Goal: Task Accomplishment & Management: Use online tool/utility

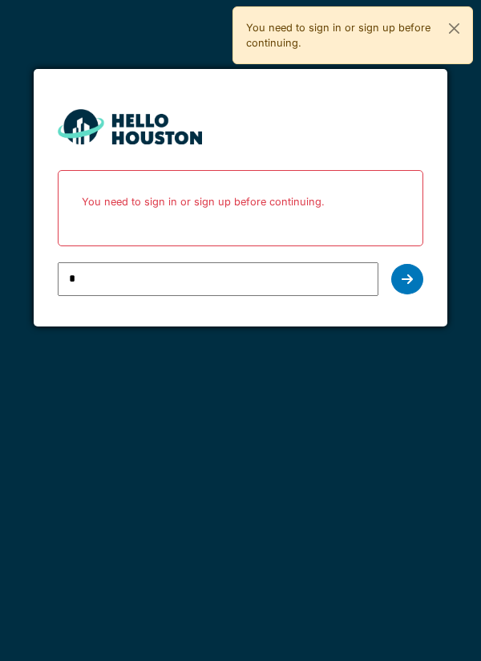
type input "**********"
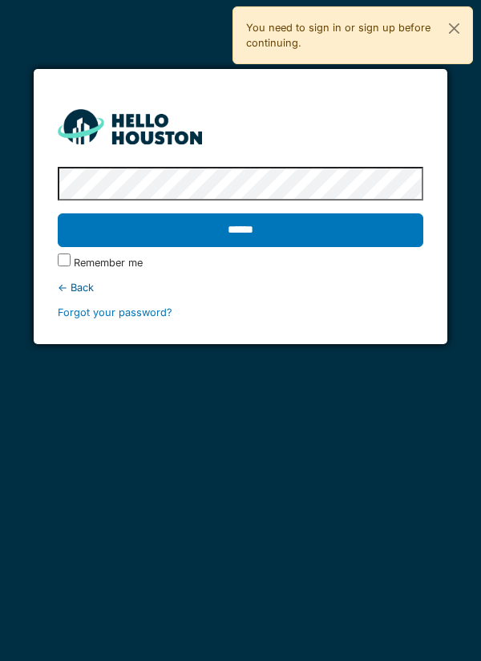
click at [398, 228] on input "******" at bounding box center [241, 230] width 366 height 34
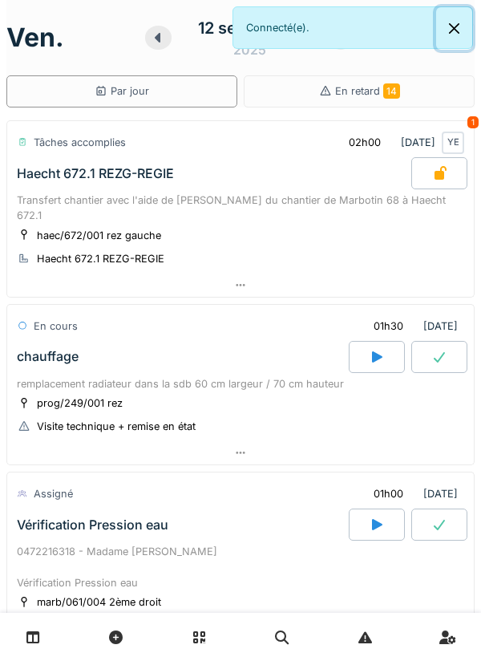
click at [443, 35] on button "Close" at bounding box center [454, 28] width 36 height 42
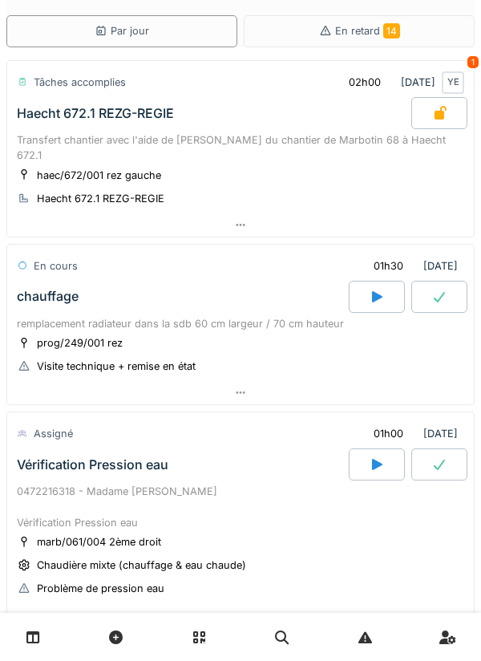
scroll to position [61, 0]
click at [364, 380] on div at bounding box center [240, 391] width 467 height 23
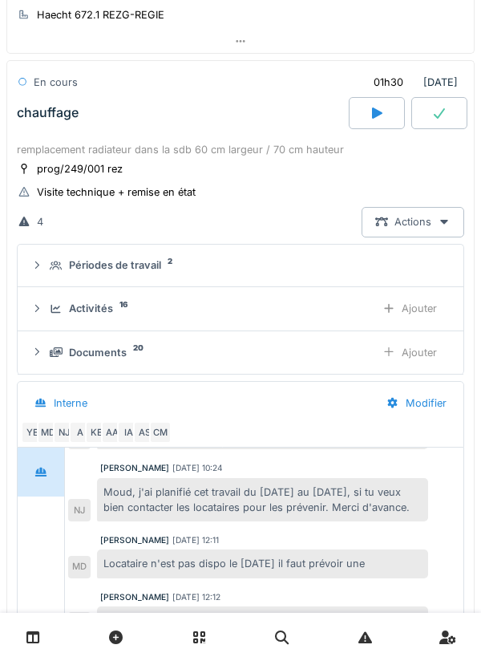
scroll to position [324, 0]
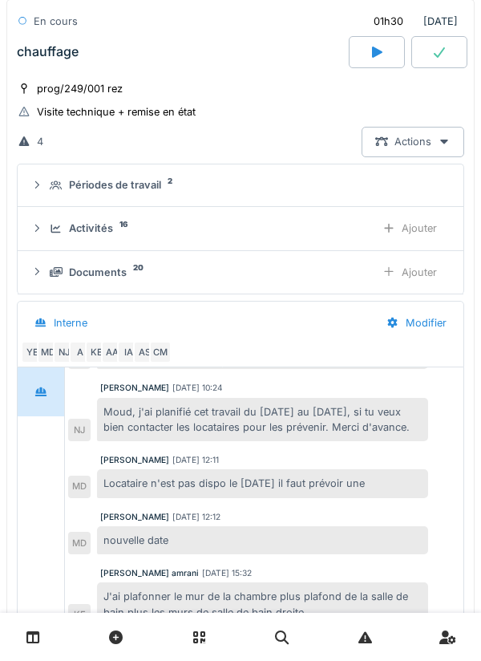
click at [329, 224] on div "Activités 16 Ajouter" at bounding box center [240, 228] width 420 height 30
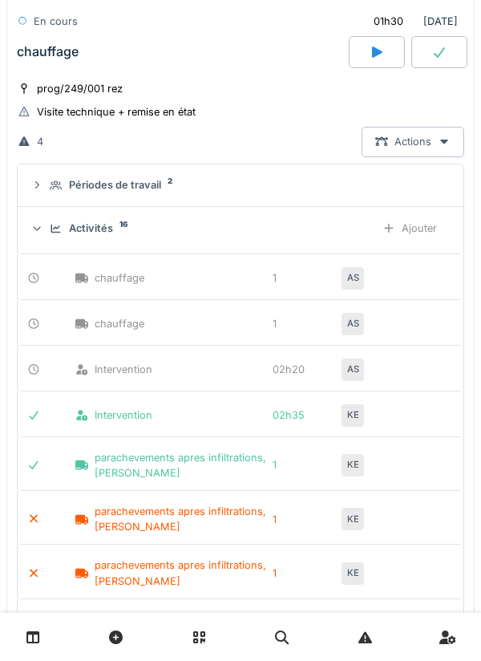
click at [416, 219] on div "Ajouter" at bounding box center [410, 228] width 82 height 30
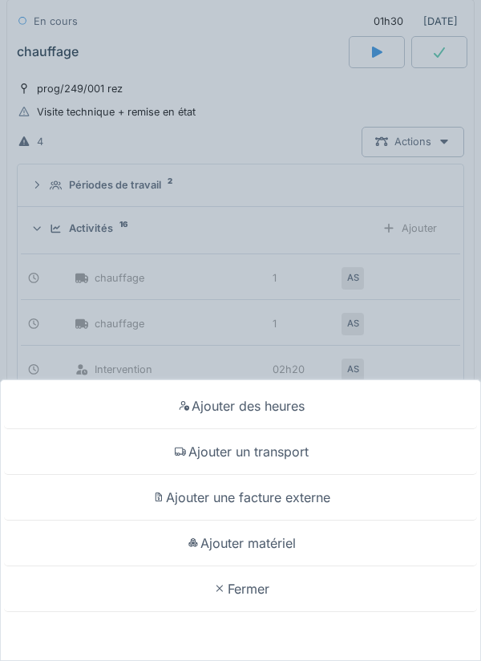
click at [293, 410] on div "Ajouter des heures" at bounding box center [240, 406] width 473 height 46
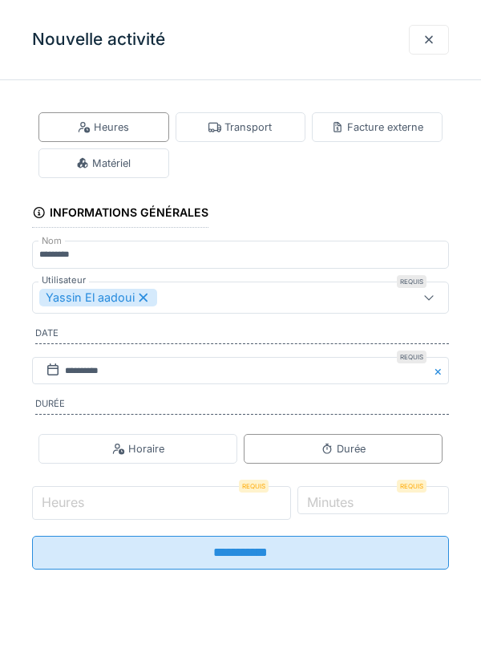
click at [224, 502] on input "Heures" at bounding box center [161, 503] width 259 height 34
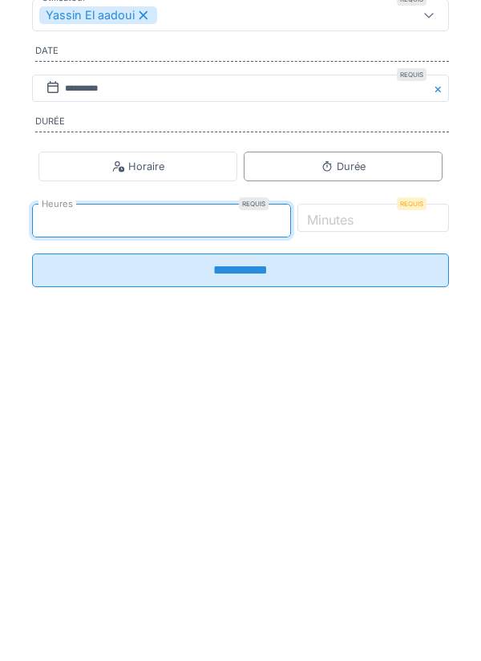
type input "*"
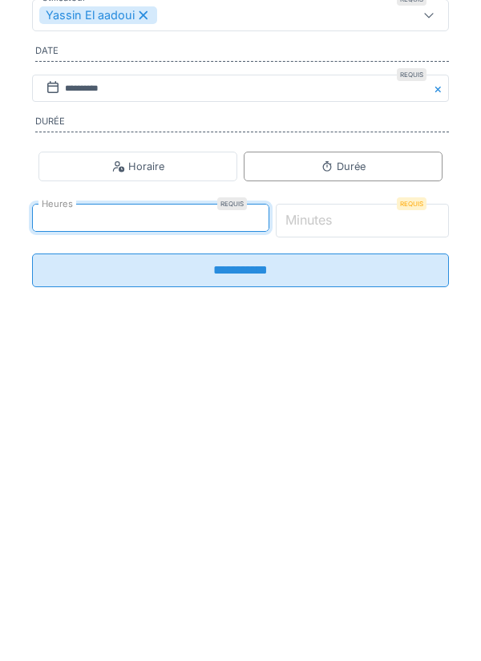
click at [391, 499] on input "*" at bounding box center [363, 503] width 174 height 34
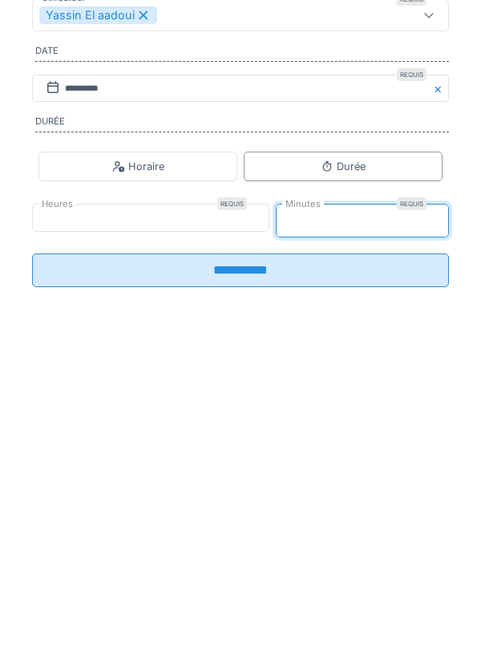
type input "**"
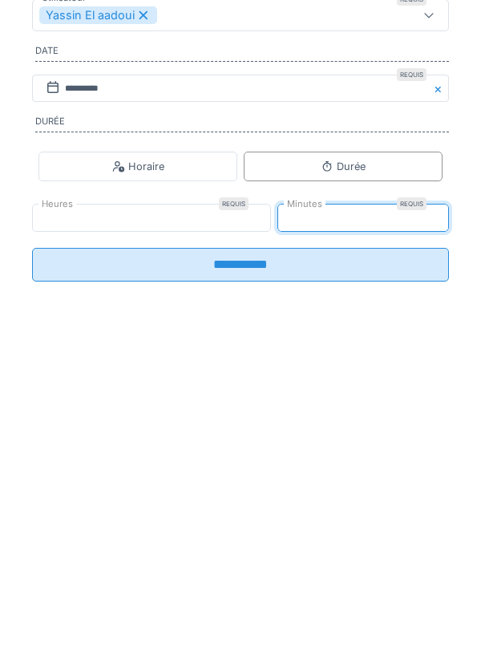
click at [318, 553] on input "**********" at bounding box center [240, 547] width 417 height 34
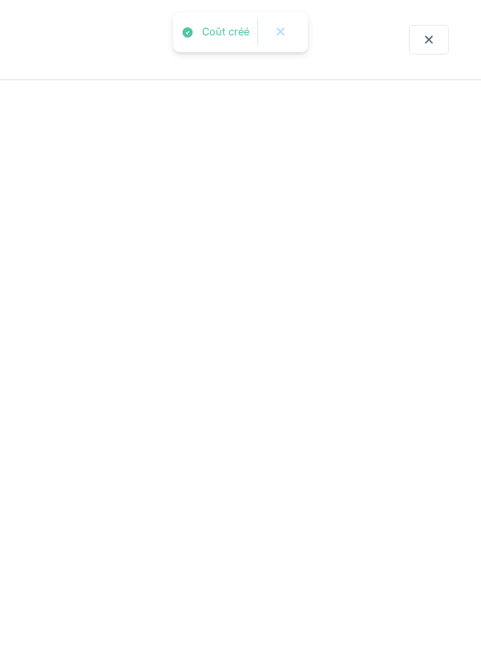
click at [331, 544] on div at bounding box center [240, 330] width 481 height 661
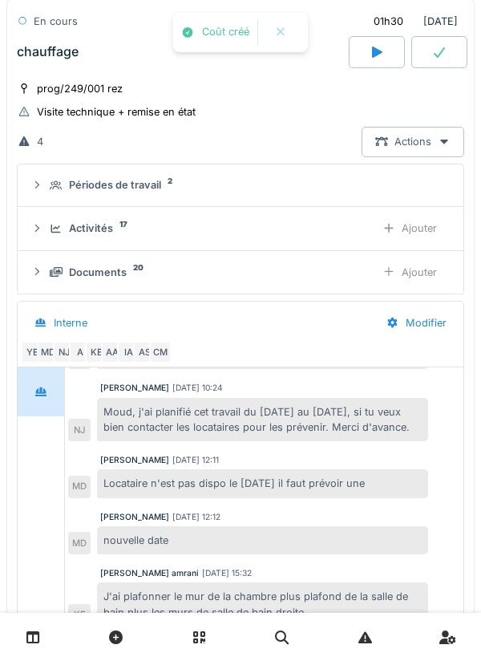
click at [321, 220] on div "Activités 17" at bounding box center [206, 227] width 313 height 15
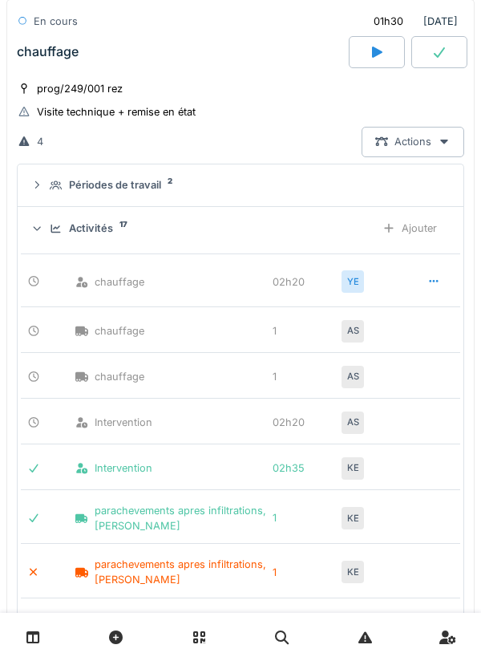
click at [334, 220] on div "Activités 17" at bounding box center [206, 227] width 313 height 15
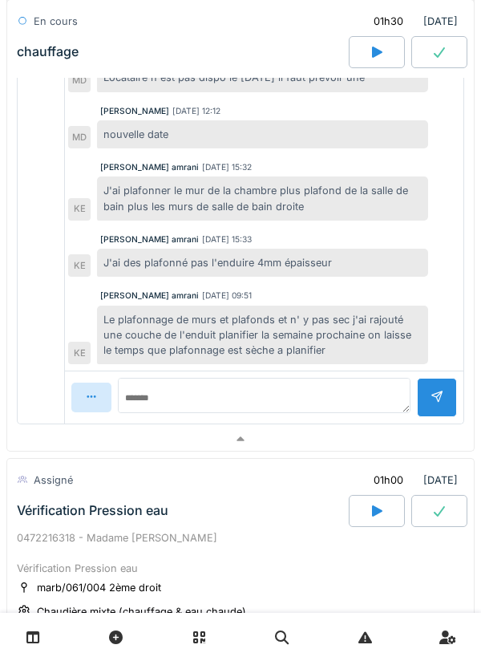
scroll to position [749, 0]
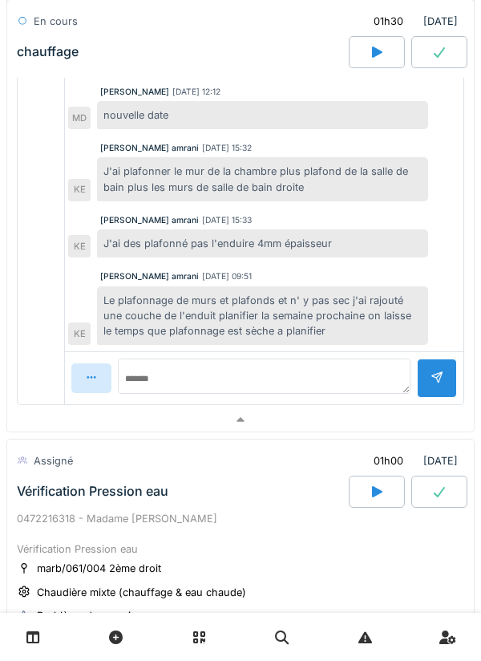
click at [301, 408] on div at bounding box center [240, 419] width 467 height 23
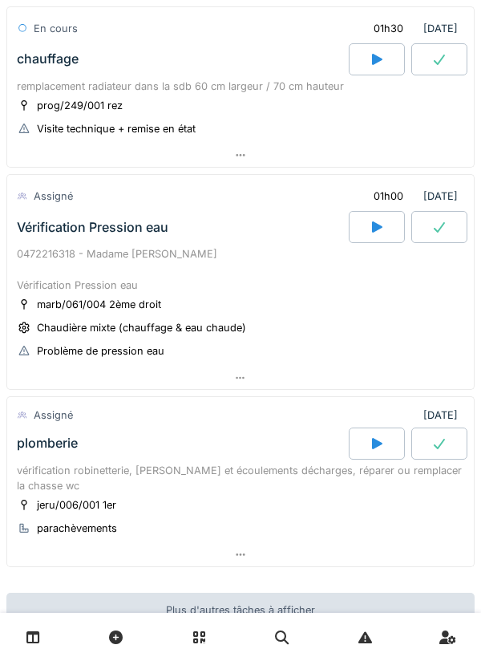
scroll to position [299, 0]
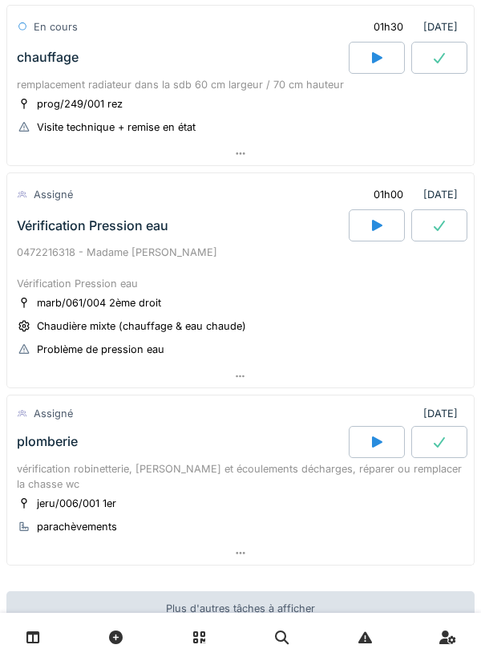
click at [422, 365] on div at bounding box center [240, 376] width 467 height 23
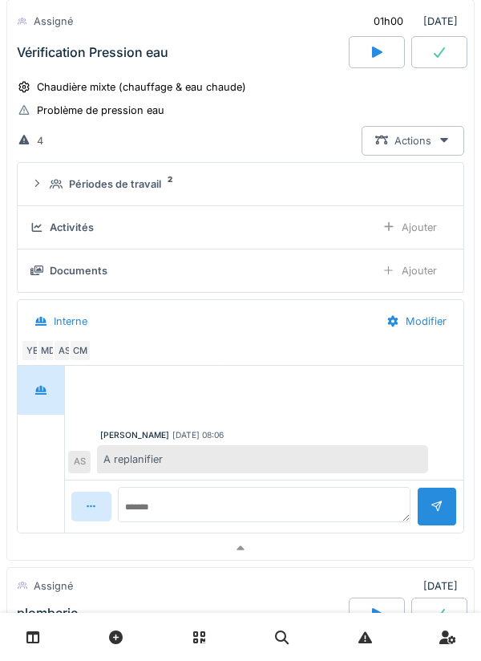
click at [396, 536] on div at bounding box center [240, 547] width 467 height 23
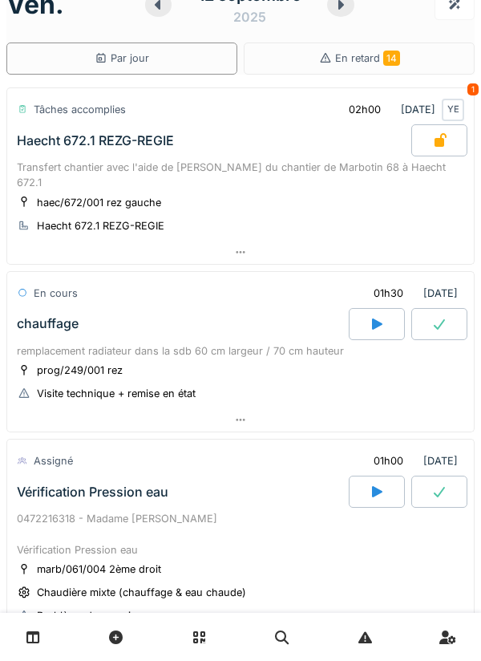
scroll to position [0, 0]
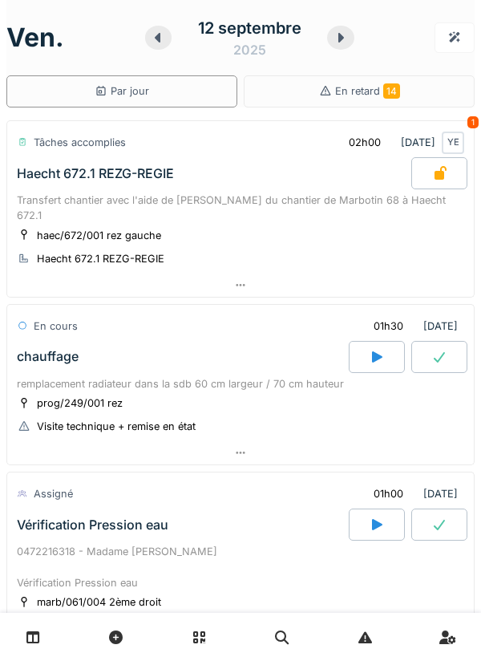
click at [396, 441] on div at bounding box center [240, 452] width 467 height 23
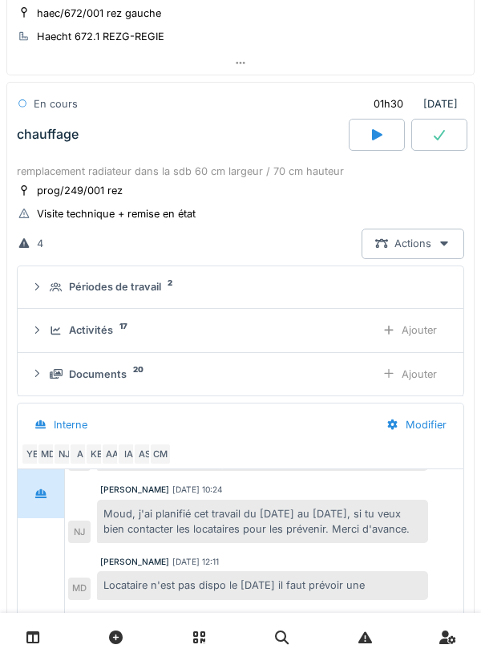
scroll to position [224, 0]
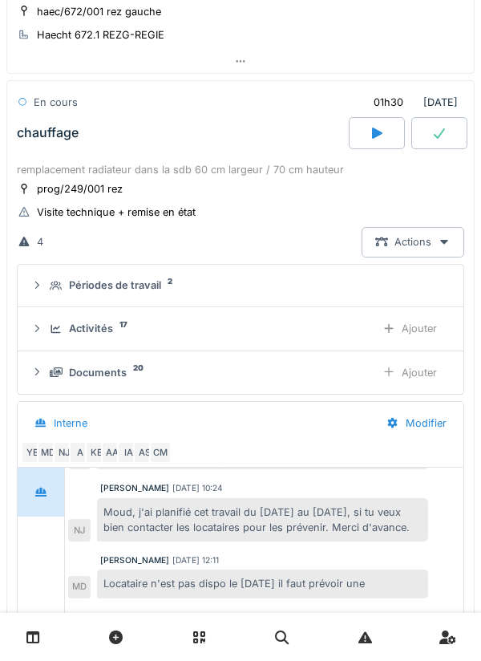
click at [80, 277] on div "Périodes de travail" at bounding box center [115, 284] width 92 height 15
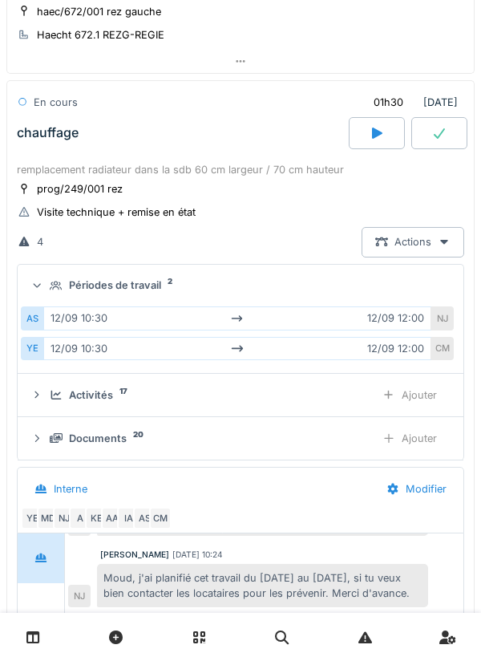
click at [74, 277] on div "Périodes de travail" at bounding box center [115, 284] width 92 height 15
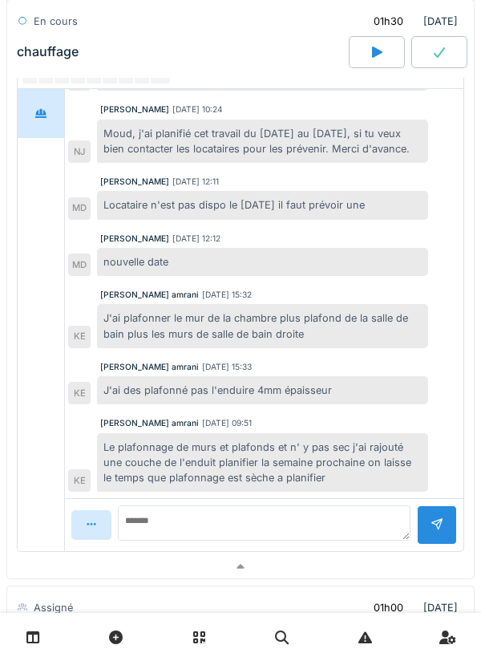
scroll to position [2, 0]
click at [403, 555] on div at bounding box center [240, 566] width 467 height 23
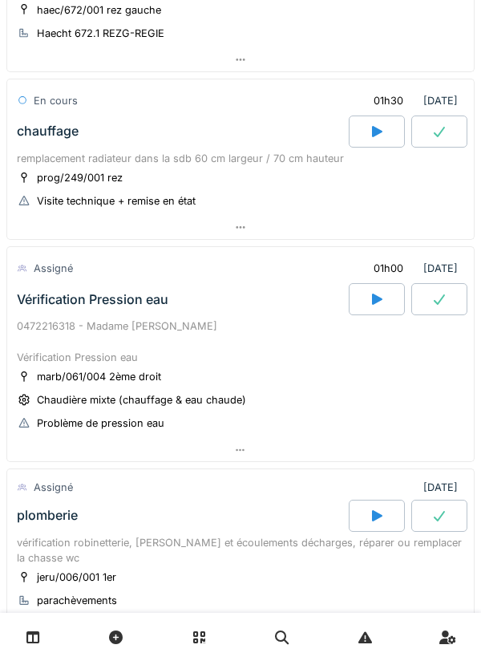
scroll to position [0, 0]
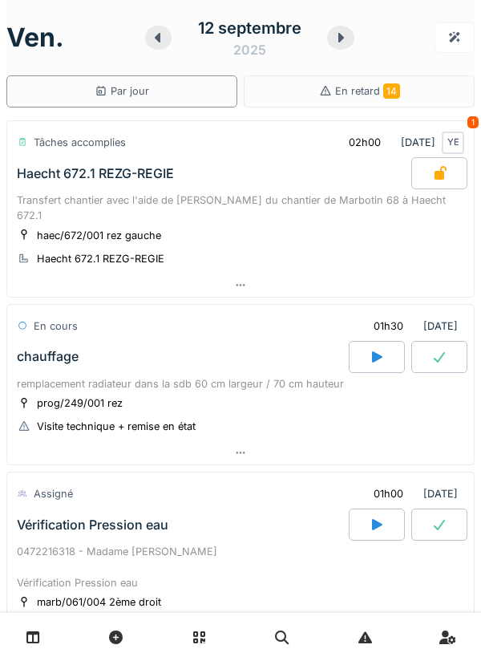
click at [336, 48] on div at bounding box center [340, 38] width 27 height 24
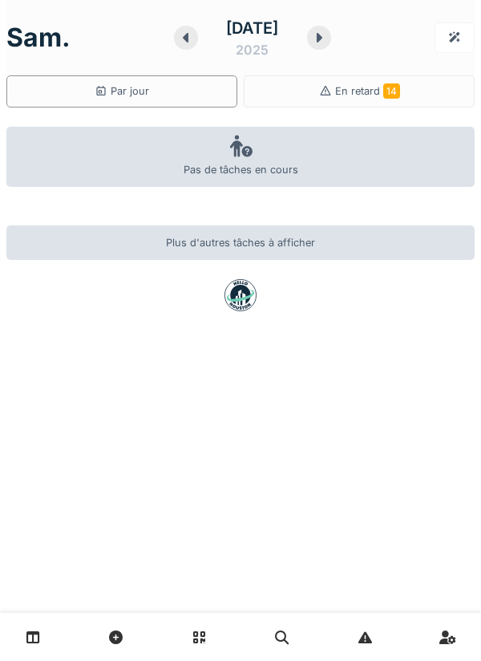
click at [331, 48] on div at bounding box center [319, 38] width 24 height 24
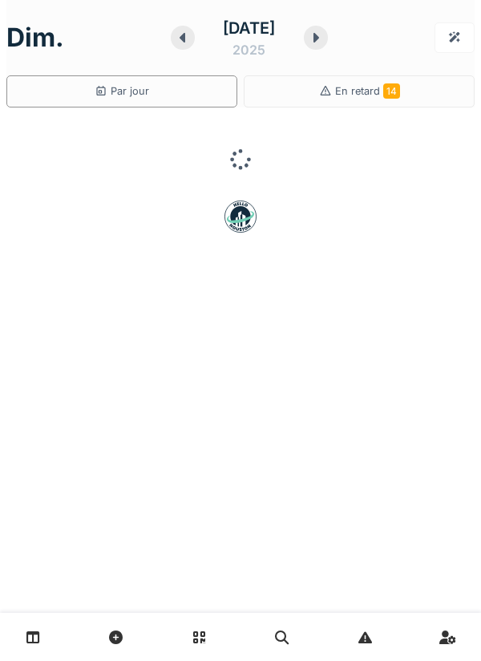
click at [328, 42] on div at bounding box center [316, 38] width 24 height 24
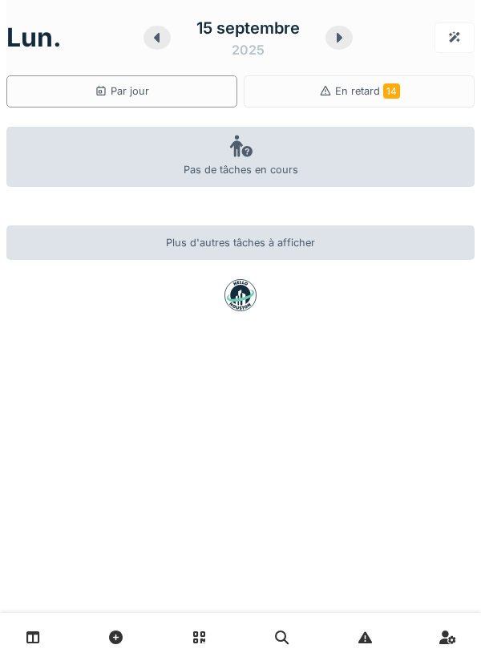
click at [339, 36] on icon at bounding box center [340, 38] width 6 height 10
click at [326, 43] on div "16 septembre 2025" at bounding box center [249, 38] width 158 height 50
click at [349, 10] on div "mar. 16 septembre 2025 Par jour En retard 14" at bounding box center [240, 53] width 468 height 107
click at [319, 37] on icon at bounding box center [316, 38] width 6 height 10
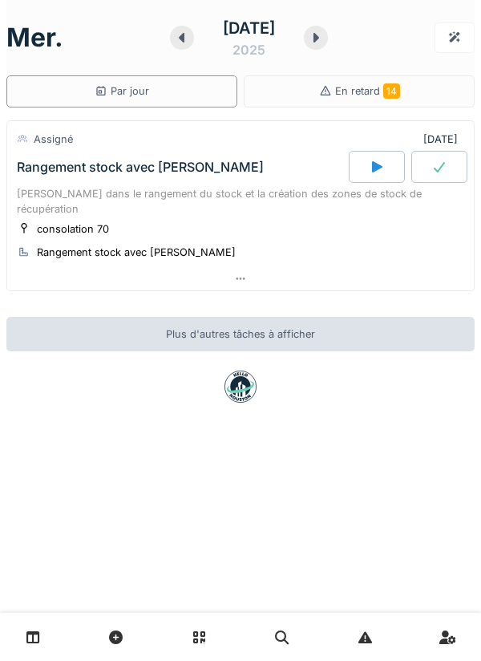
click at [362, 42] on div "mer. 17 septembre 2025" at bounding box center [240, 38] width 468 height 50
click at [328, 42] on div at bounding box center [316, 38] width 24 height 24
click at [327, 40] on div at bounding box center [315, 38] width 24 height 24
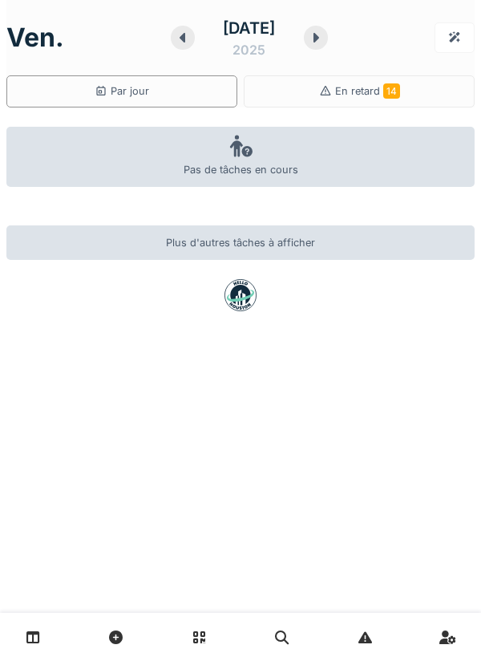
click at [328, 40] on div at bounding box center [316, 38] width 24 height 24
click at [331, 45] on div at bounding box center [319, 38] width 24 height 24
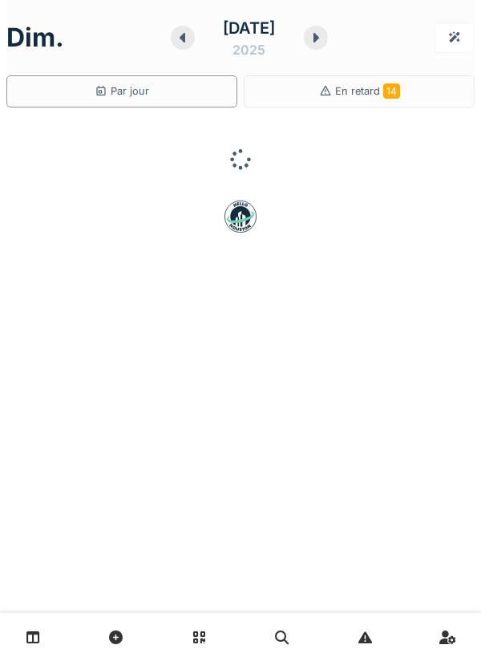
click at [328, 39] on div at bounding box center [316, 38] width 24 height 24
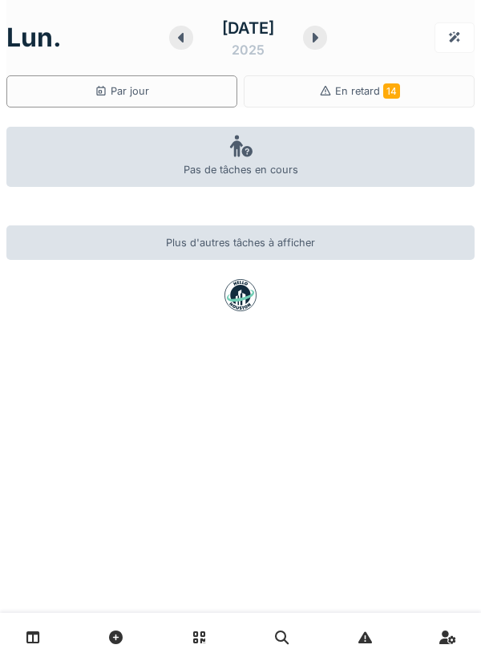
click at [327, 44] on div at bounding box center [315, 38] width 24 height 24
click at [324, 42] on icon at bounding box center [316, 37] width 16 height 13
click at [324, 43] on icon at bounding box center [316, 37] width 16 height 13
click at [327, 38] on div at bounding box center [315, 38] width 24 height 24
click at [324, 41] on icon at bounding box center [316, 37] width 16 height 13
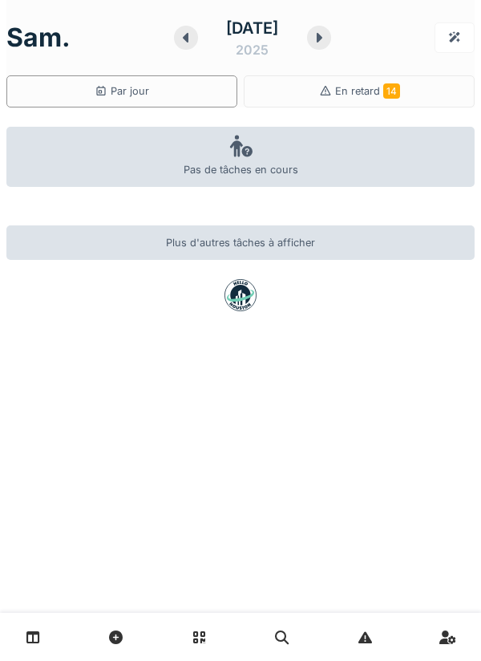
click at [327, 42] on icon at bounding box center [319, 37] width 16 height 13
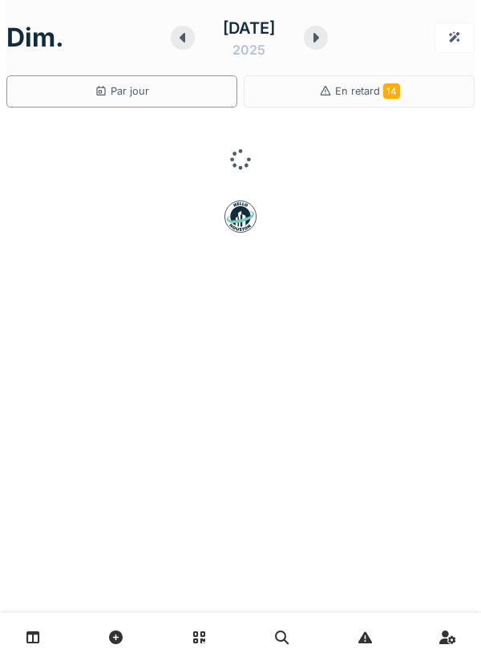
click at [324, 39] on icon at bounding box center [316, 37] width 16 height 13
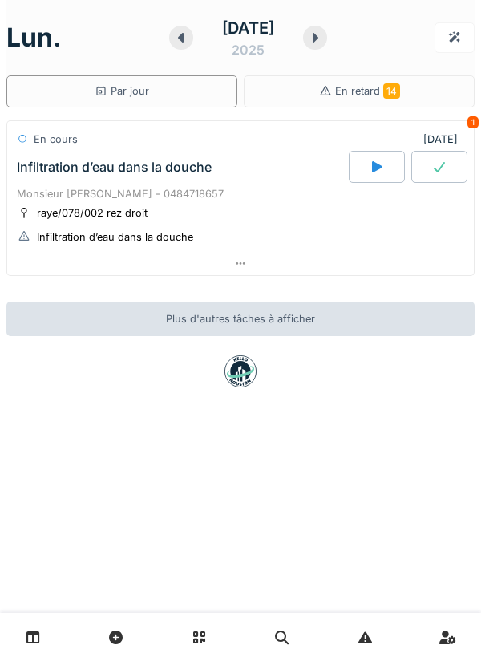
click at [381, 253] on div at bounding box center [240, 263] width 467 height 23
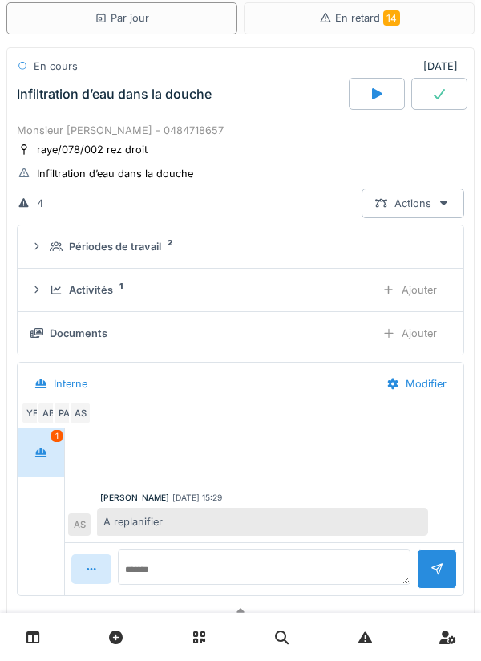
scroll to position [75, 0]
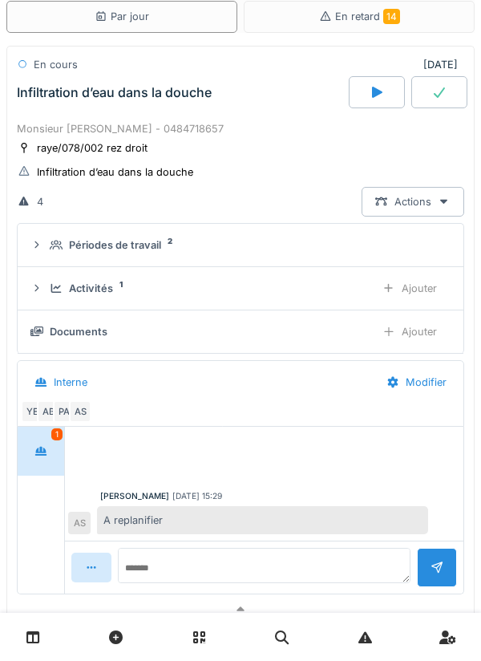
click at [314, 245] on div "Périodes de travail 2" at bounding box center [247, 244] width 394 height 15
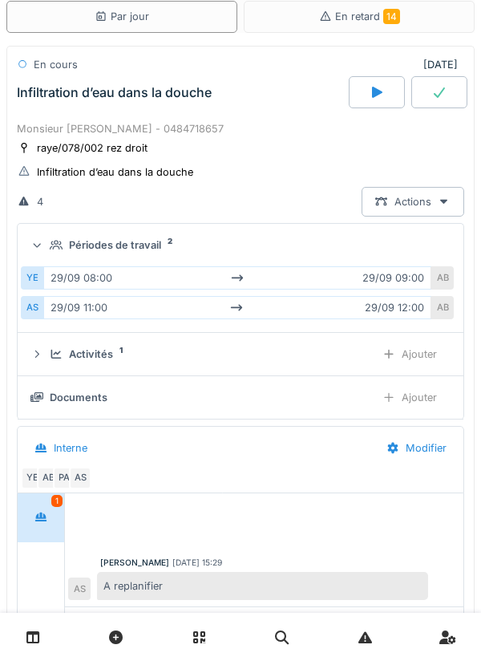
click at [325, 248] on div "Périodes de travail 2" at bounding box center [247, 244] width 394 height 15
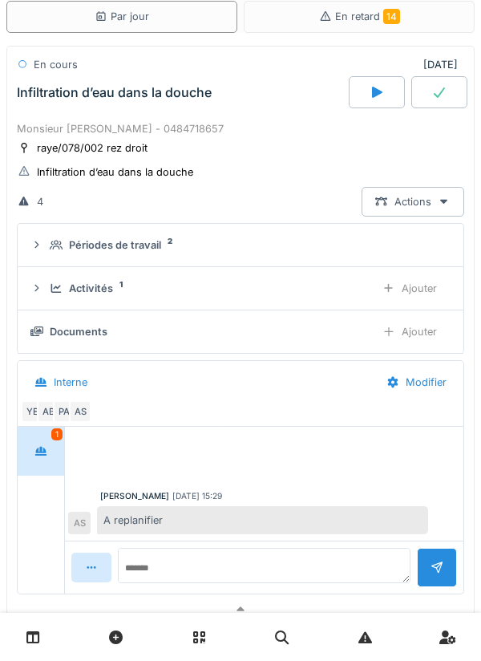
click at [317, 278] on div "Activités 1 Ajouter" at bounding box center [240, 288] width 420 height 30
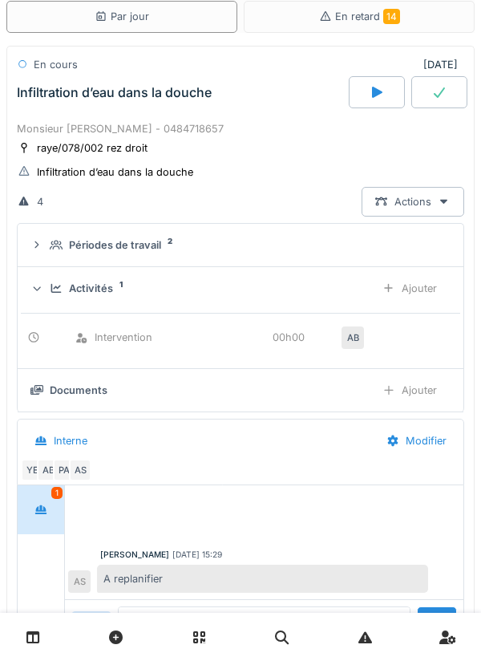
click at [329, 276] on div "Activités 1 Ajouter" at bounding box center [240, 288] width 420 height 30
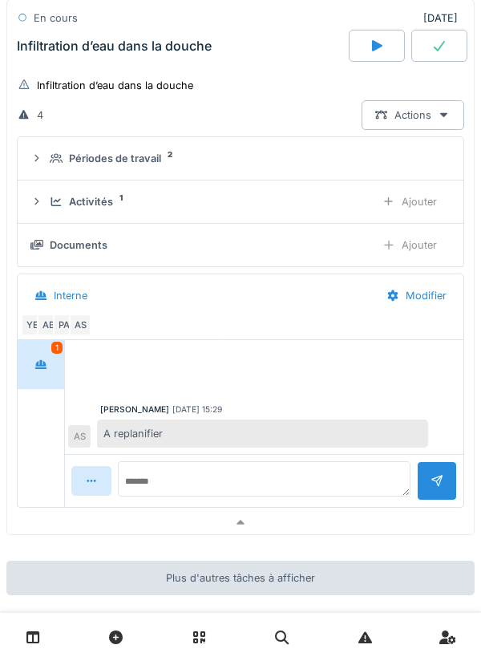
scroll to position [234, 0]
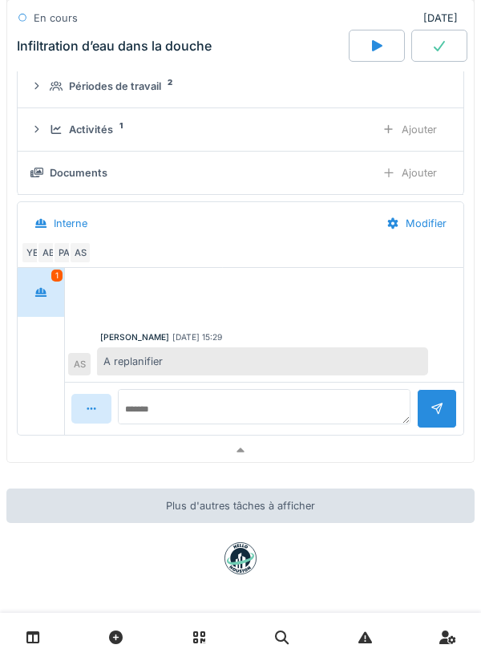
click at [352, 439] on div at bounding box center [240, 450] width 467 height 23
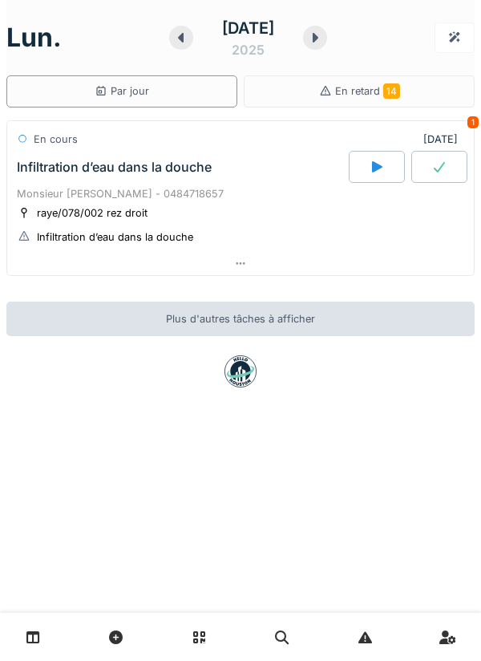
scroll to position [0, 0]
click at [327, 39] on div at bounding box center [315, 38] width 24 height 24
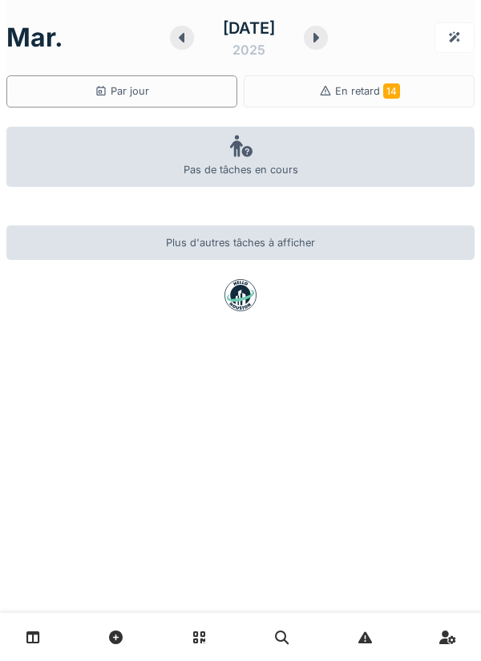
click at [328, 59] on div "30 septembre 2025" at bounding box center [249, 38] width 158 height 50
click at [328, 43] on div at bounding box center [316, 38] width 24 height 24
click at [328, 39] on div at bounding box center [316, 38] width 24 height 24
click at [327, 44] on div at bounding box center [315, 38] width 24 height 24
click at [325, 48] on div at bounding box center [316, 38] width 24 height 24
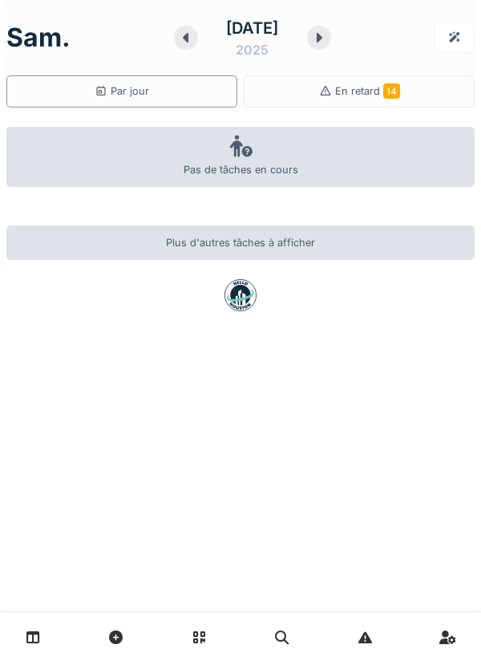
click at [331, 44] on div at bounding box center [319, 38] width 24 height 24
click at [328, 42] on div at bounding box center [316, 38] width 24 height 24
click at [327, 46] on div "6 octobre 2025" at bounding box center [248, 38] width 158 height 50
click at [327, 42] on div at bounding box center [315, 38] width 24 height 24
click at [328, 48] on div "7 octobre 2025" at bounding box center [249, 38] width 158 height 50
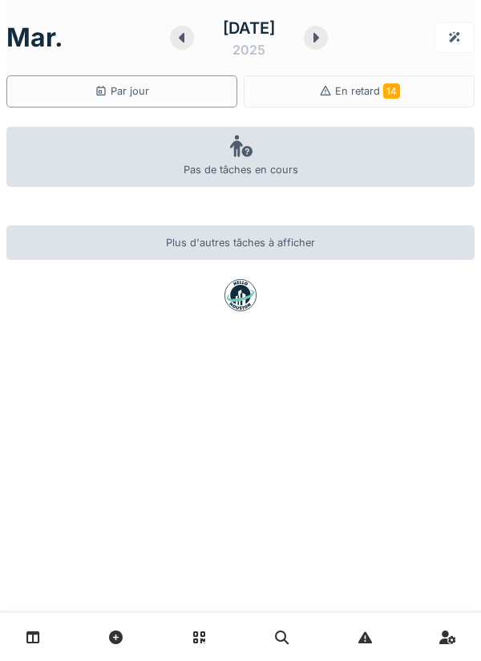
click at [328, 44] on div at bounding box center [316, 38] width 24 height 24
click at [349, 44] on div "mer. 8 octobre 2025" at bounding box center [240, 38] width 468 height 50
click at [324, 40] on icon at bounding box center [316, 37] width 16 height 13
click at [323, 43] on icon at bounding box center [315, 37] width 16 height 13
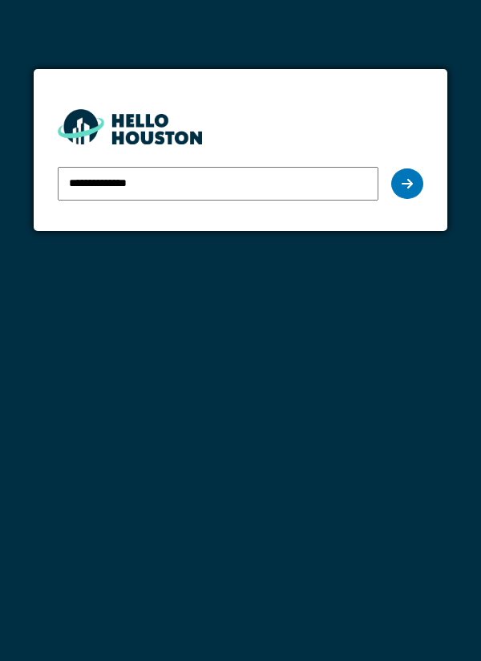
click at [326, 186] on input "**********" at bounding box center [218, 184] width 321 height 34
type input "**********"
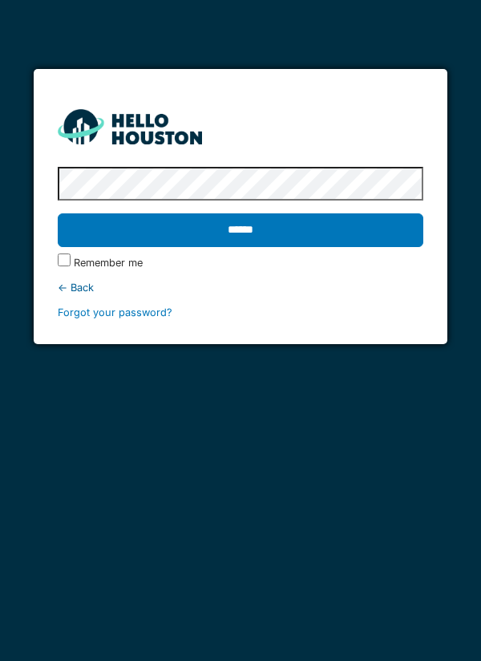
click at [362, 244] on input "******" at bounding box center [241, 230] width 366 height 34
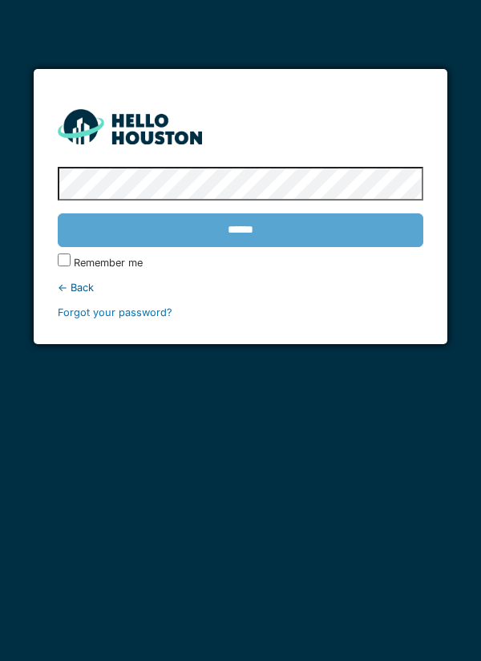
click at [370, 219] on div "******" at bounding box center [241, 230] width 366 height 46
